Goal: Book appointment/travel/reservation

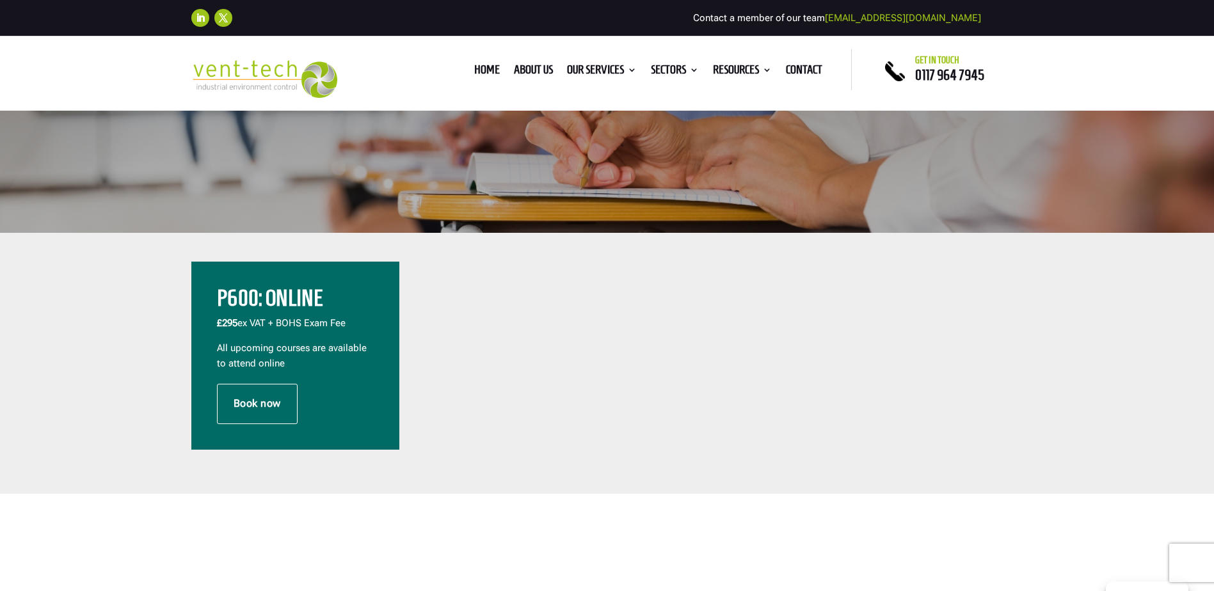
scroll to position [320, 0]
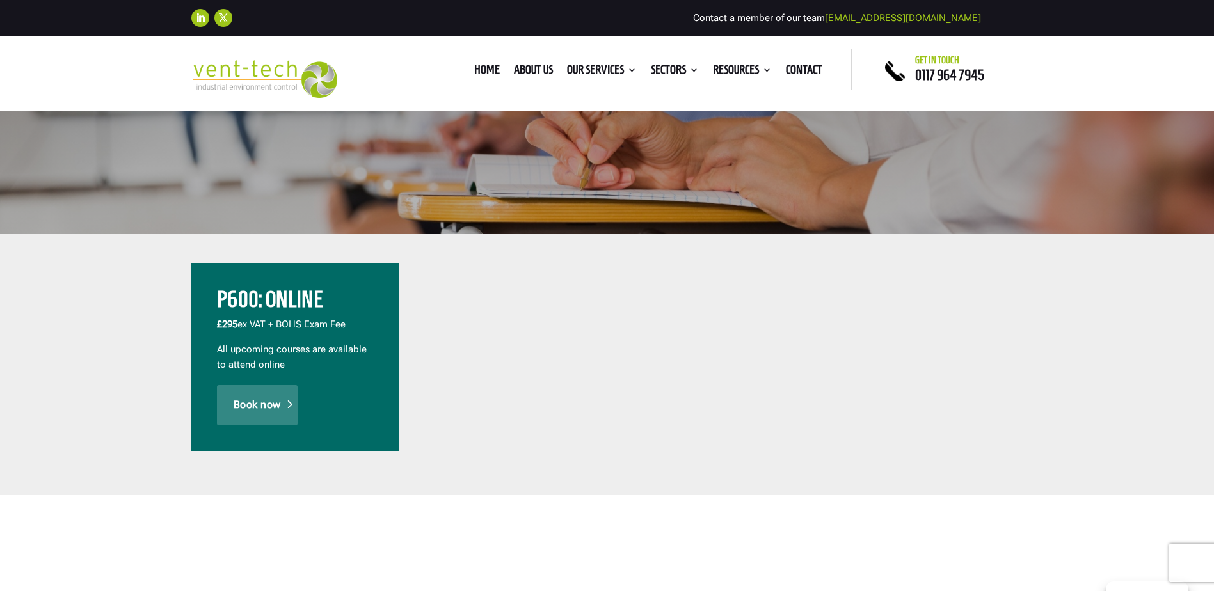
click at [264, 400] on link "Book now" at bounding box center [257, 405] width 81 height 40
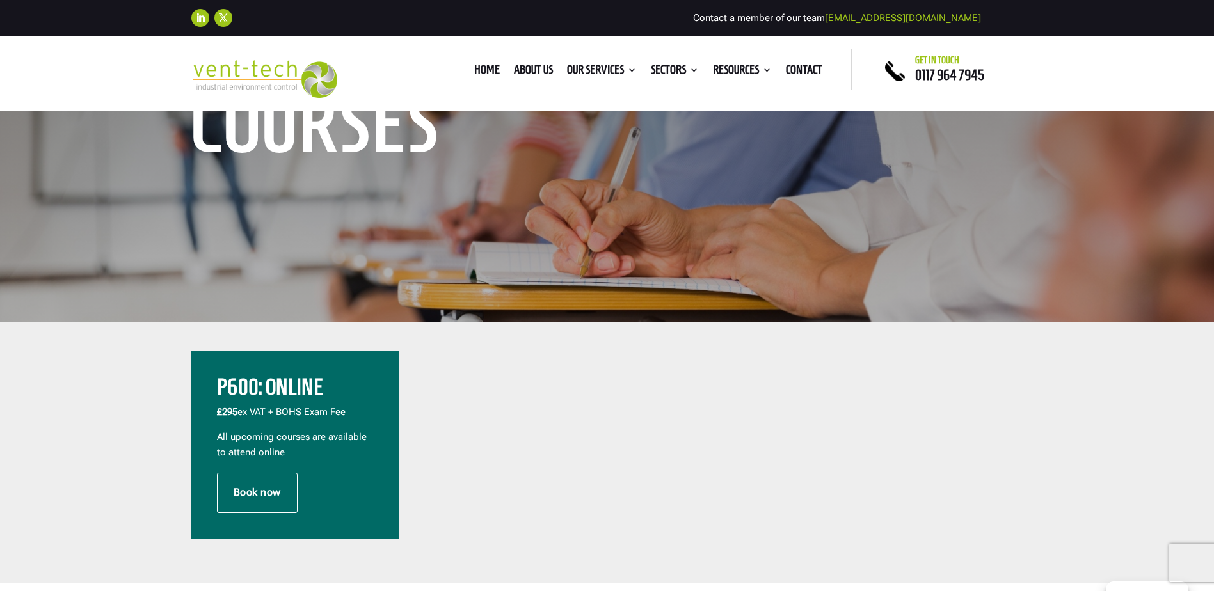
scroll to position [0, 0]
